Goal: Information Seeking & Learning: Learn about a topic

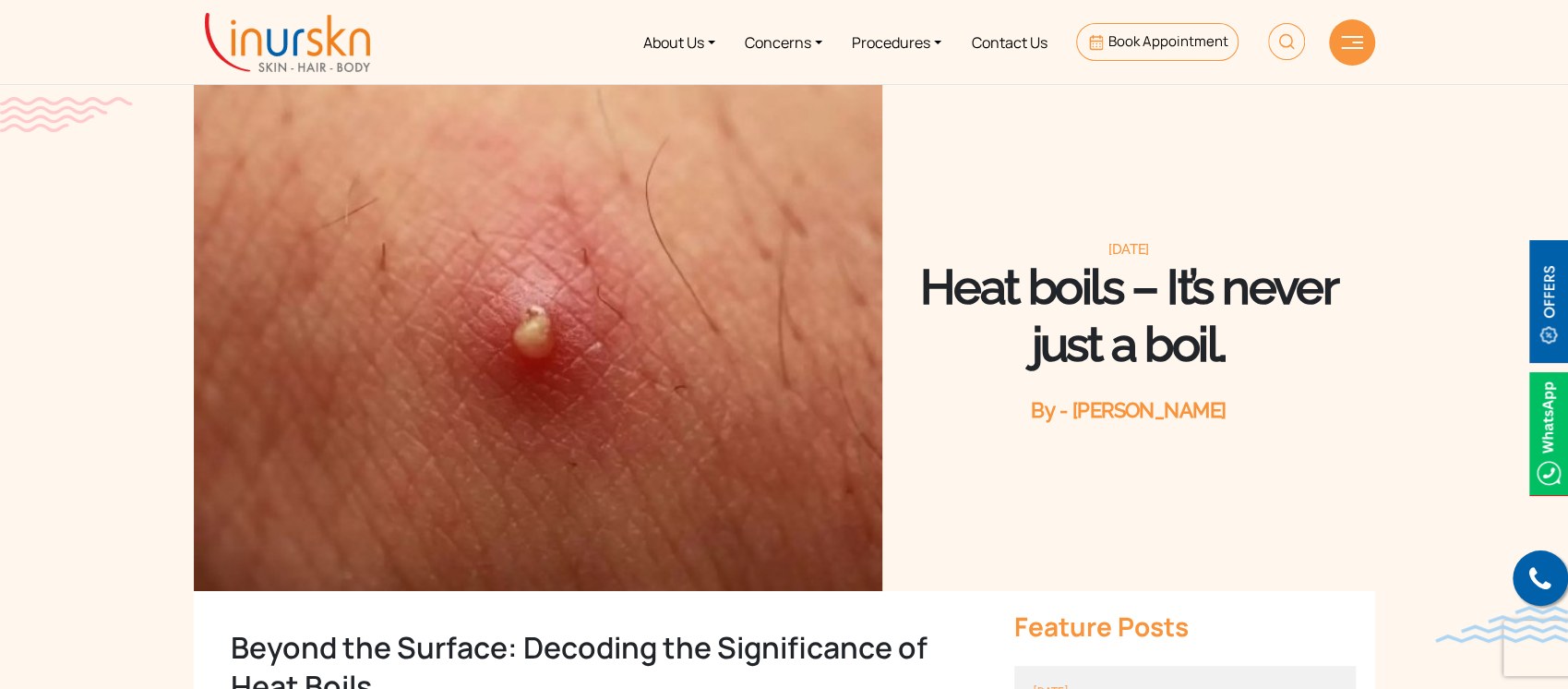
click at [307, 43] on img at bounding box center [287, 43] width 165 height 59
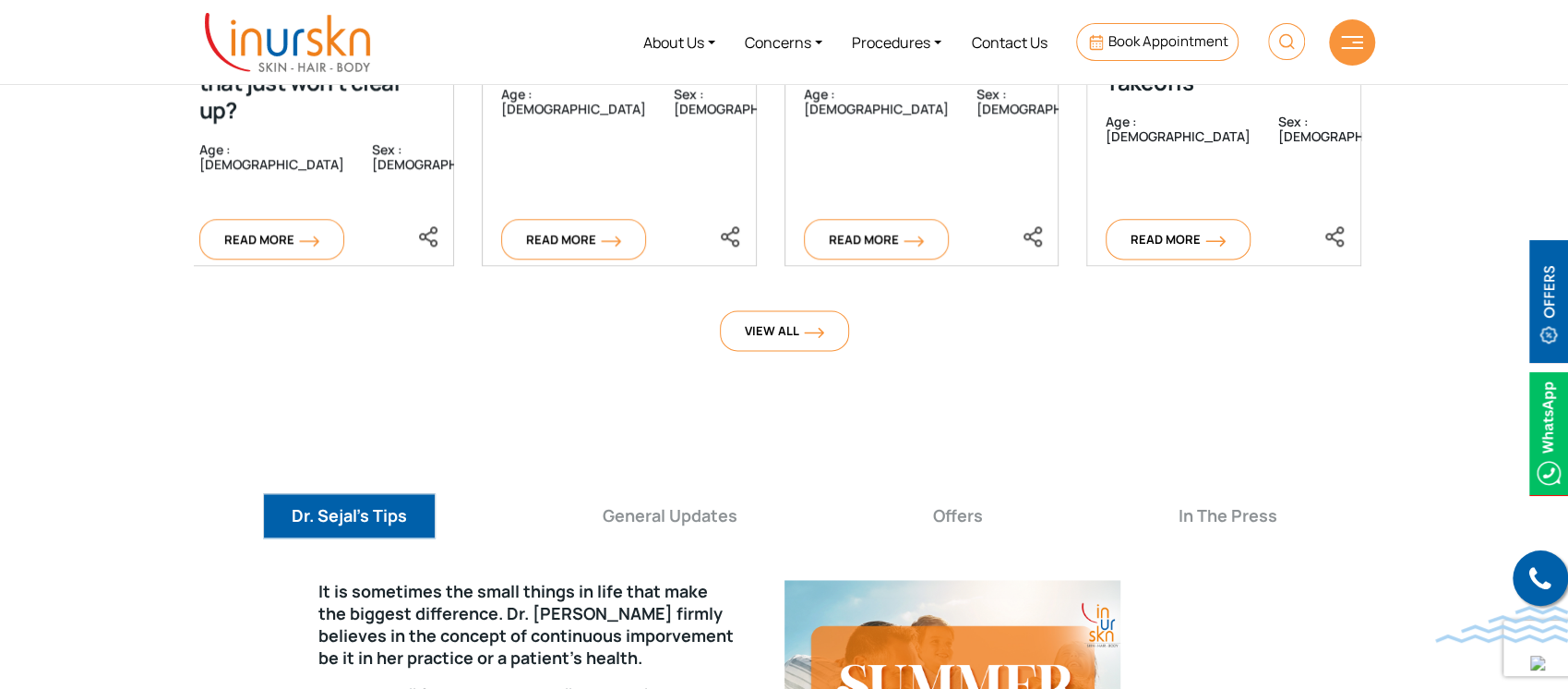
scroll to position [6467, 0]
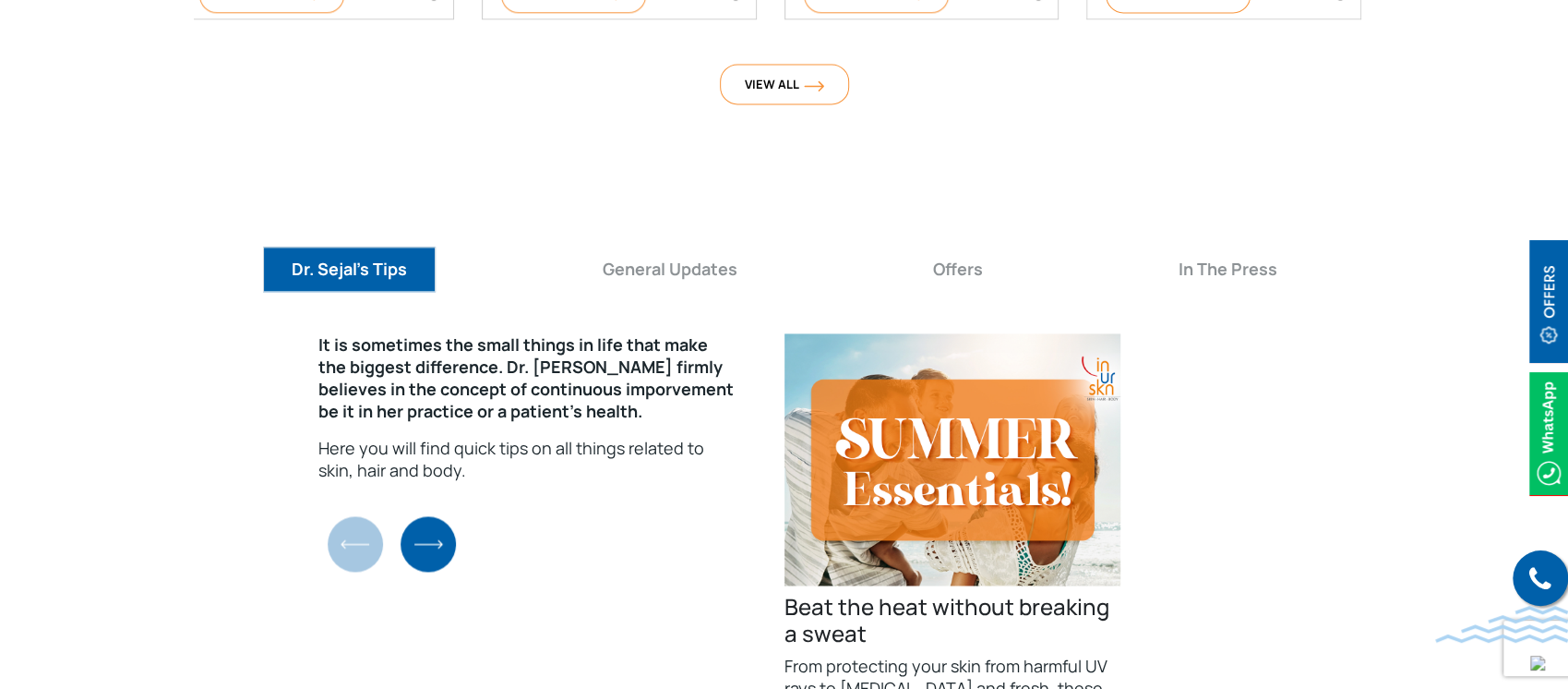
click at [433, 517] on img "Next slide" at bounding box center [428, 544] width 56 height 56
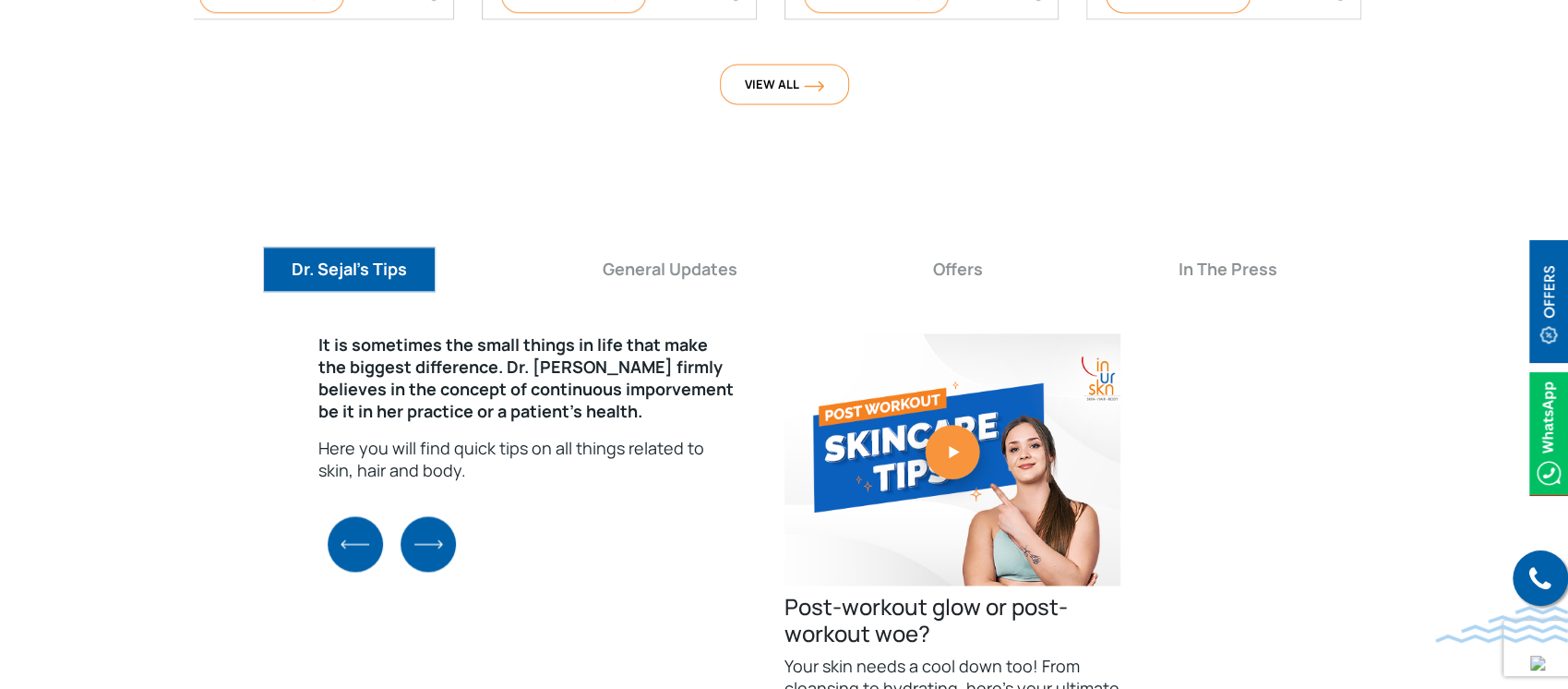
click at [433, 517] on img "Next slide" at bounding box center [428, 544] width 56 height 56
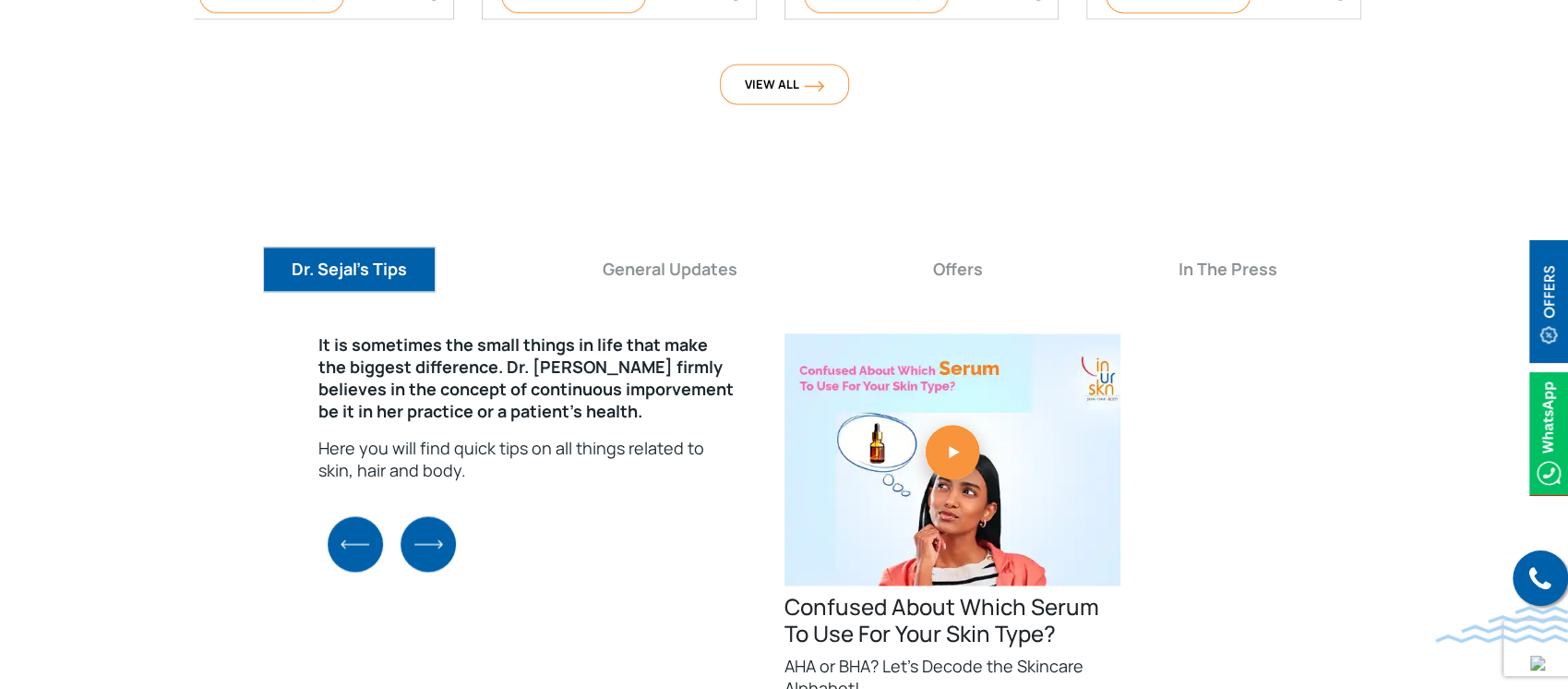
click at [337, 517] on img "Previous slide" at bounding box center [356, 544] width 56 height 56
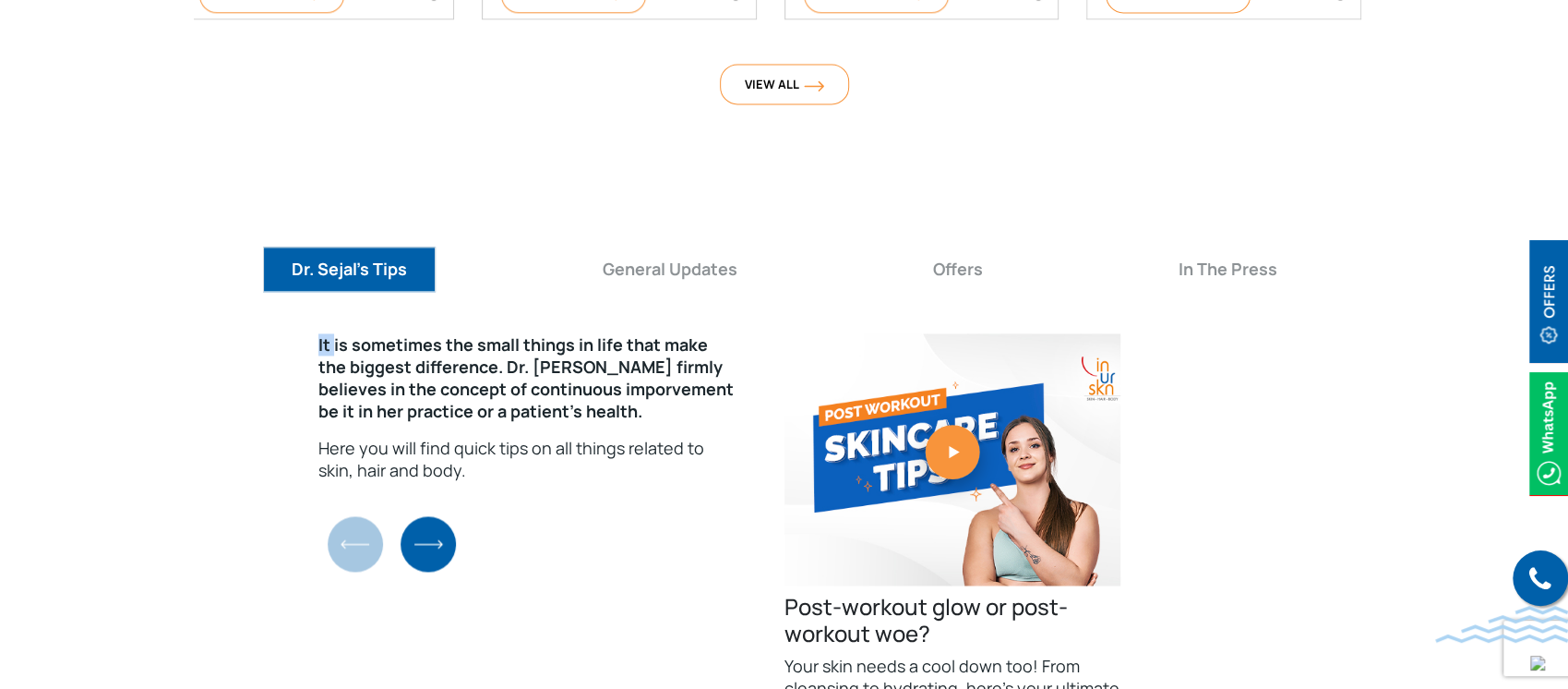
click at [337, 477] on div "It is sometimes the small things in life that make the biggest difference. Dr. …" at bounding box center [784, 603] width 1182 height 568
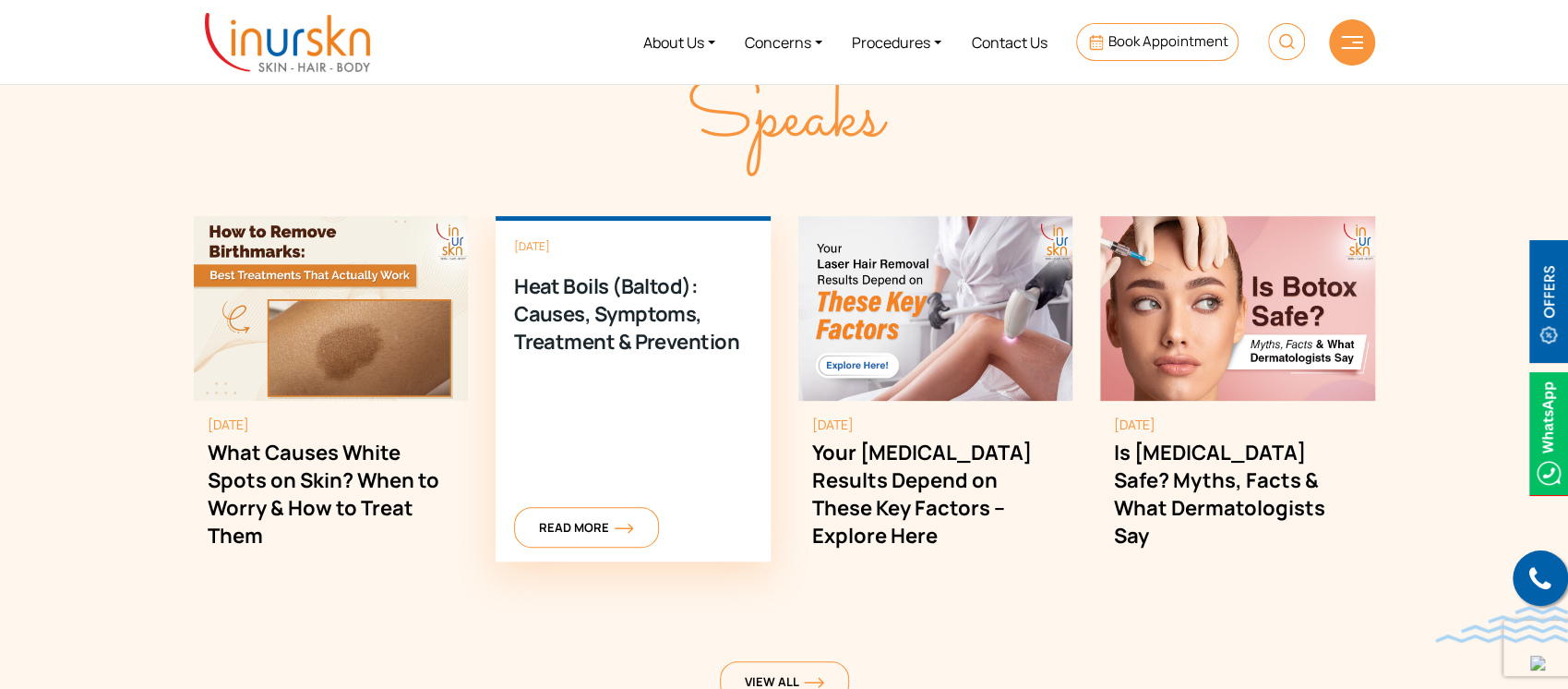
scroll to position [4867, 0]
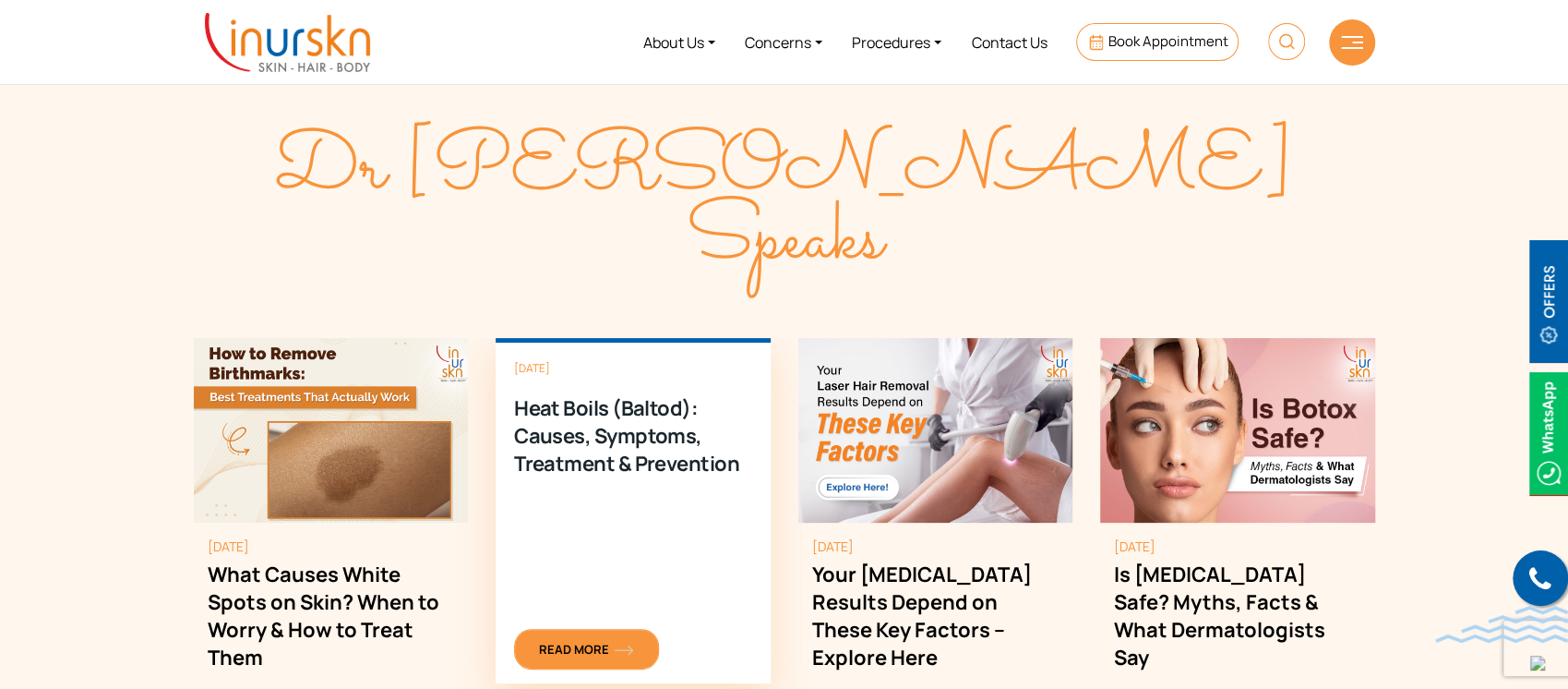
click at [613, 641] on span "Read More" at bounding box center [587, 649] width 95 height 17
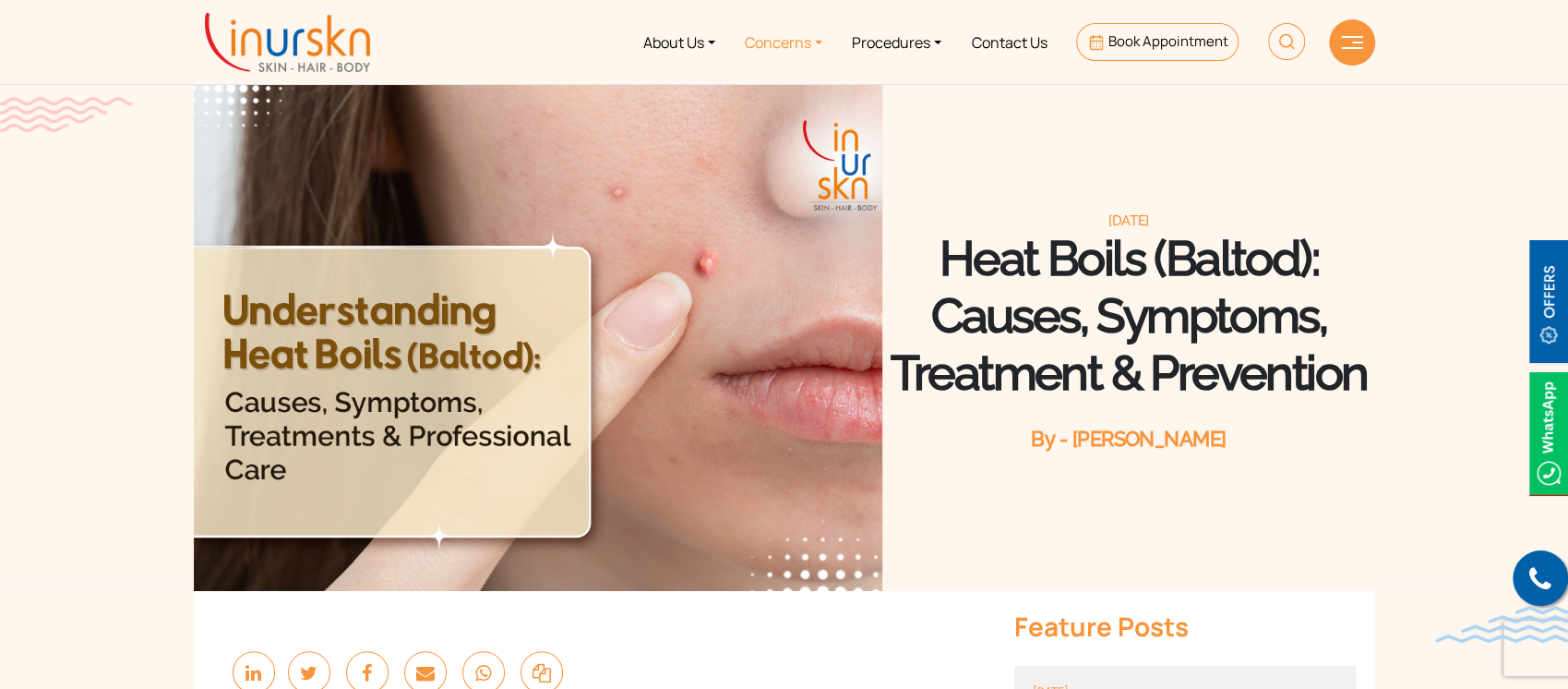
click at [814, 45] on link "Concerns" at bounding box center [784, 42] width 107 height 70
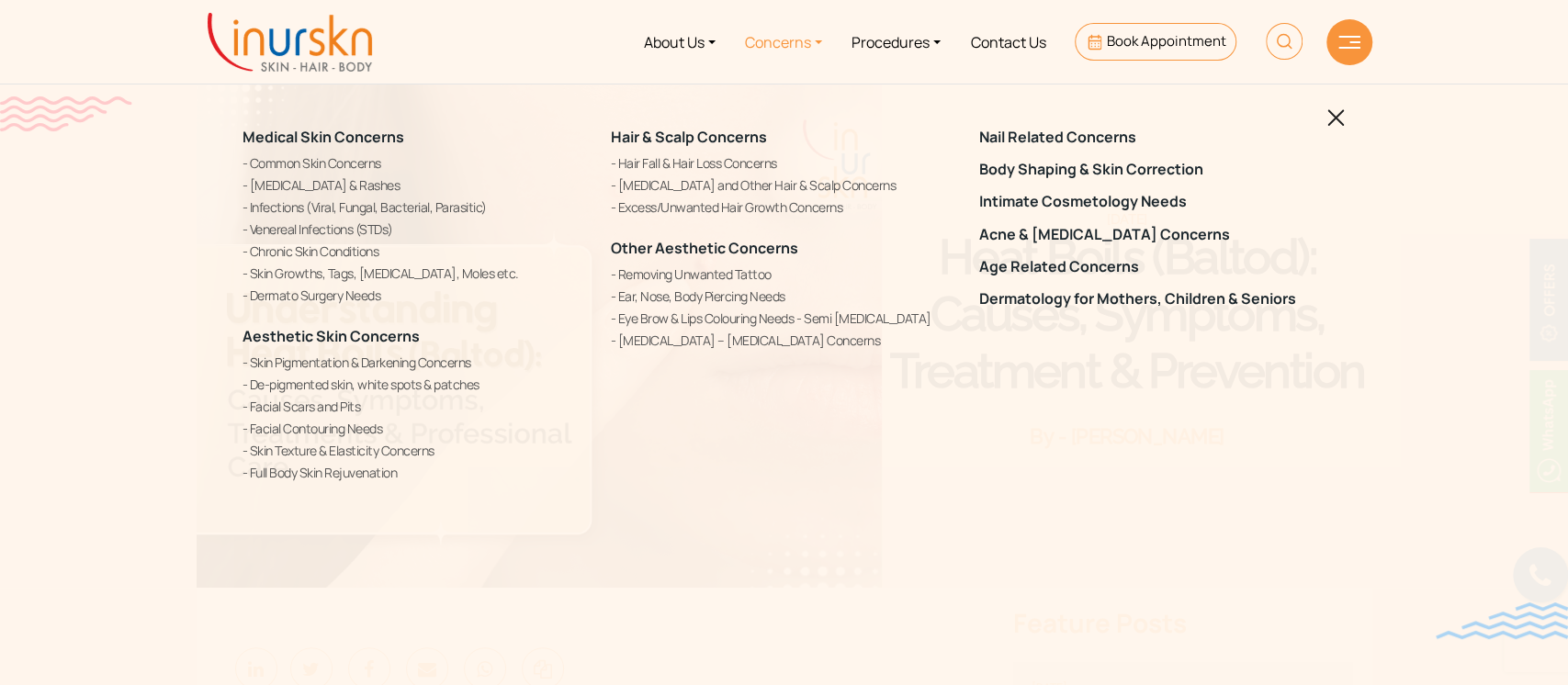
click at [1338, 121] on img at bounding box center [1336, 118] width 18 height 18
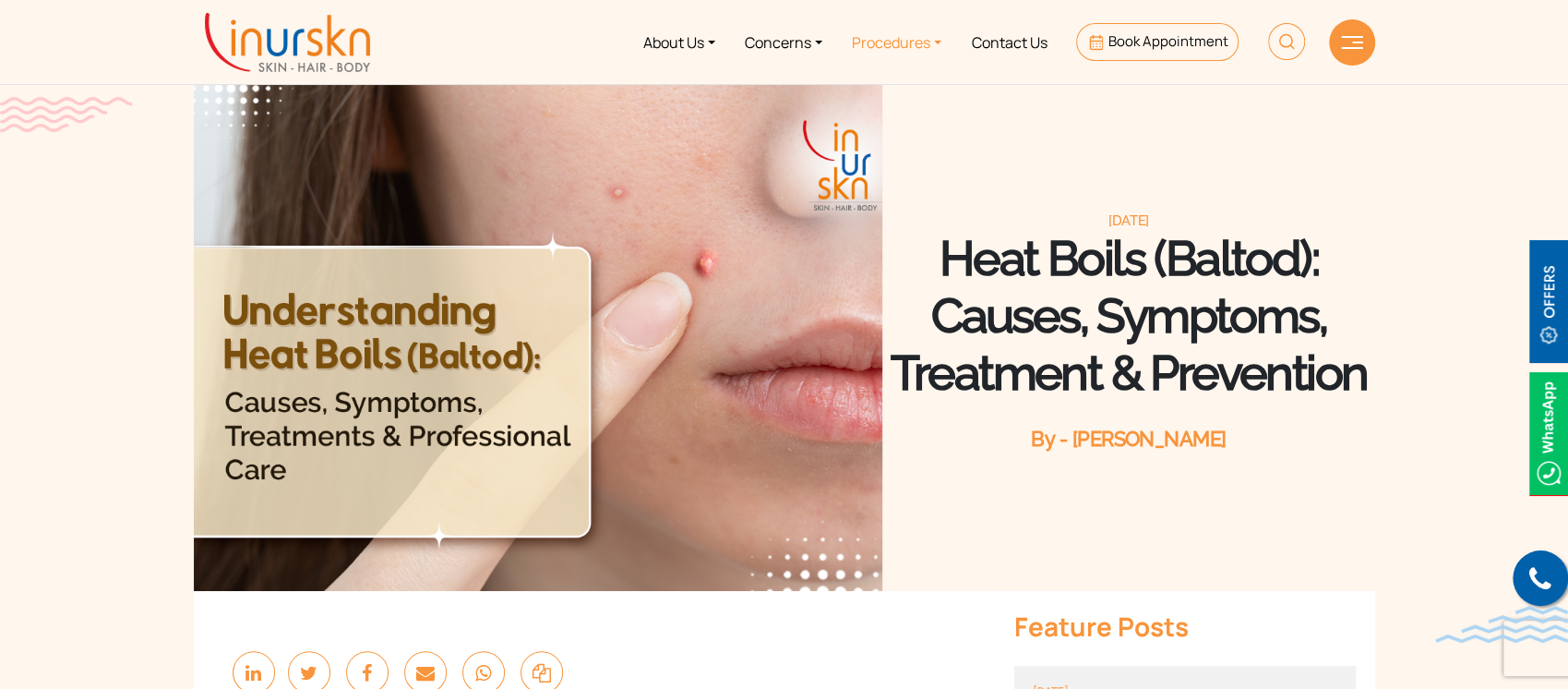
click at [927, 30] on link "Procedures" at bounding box center [896, 42] width 119 height 70
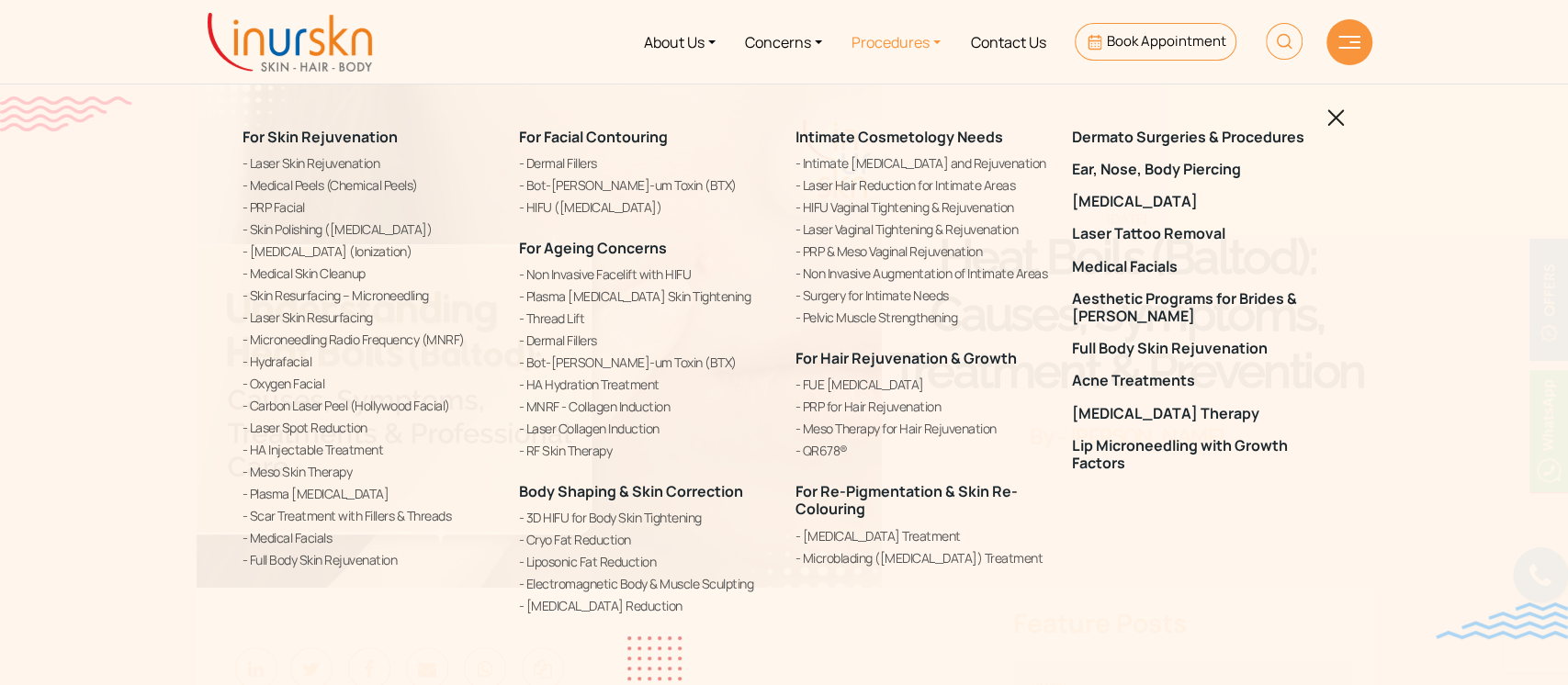
click at [1337, 121] on img at bounding box center [1336, 118] width 18 height 18
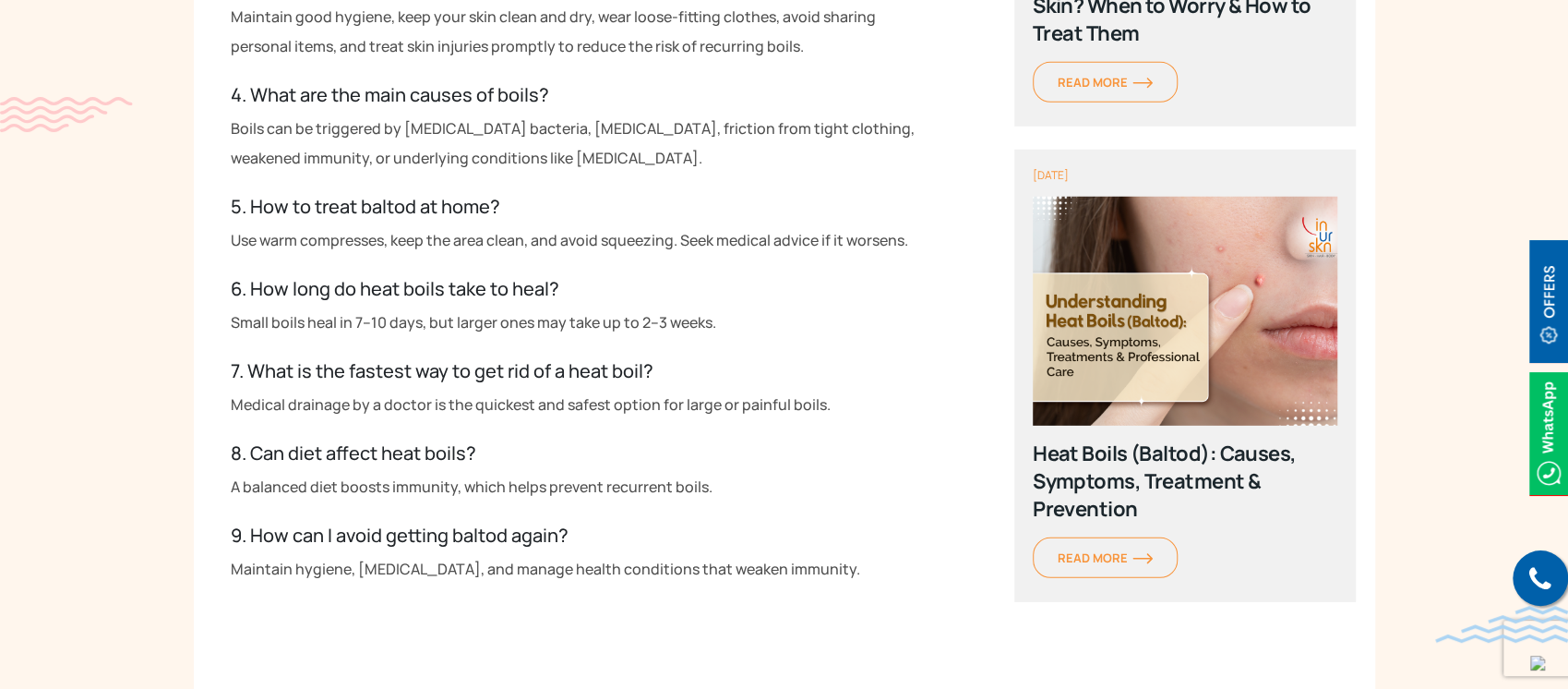
scroll to position [3561, 0]
